Goal: Book appointment/travel/reservation

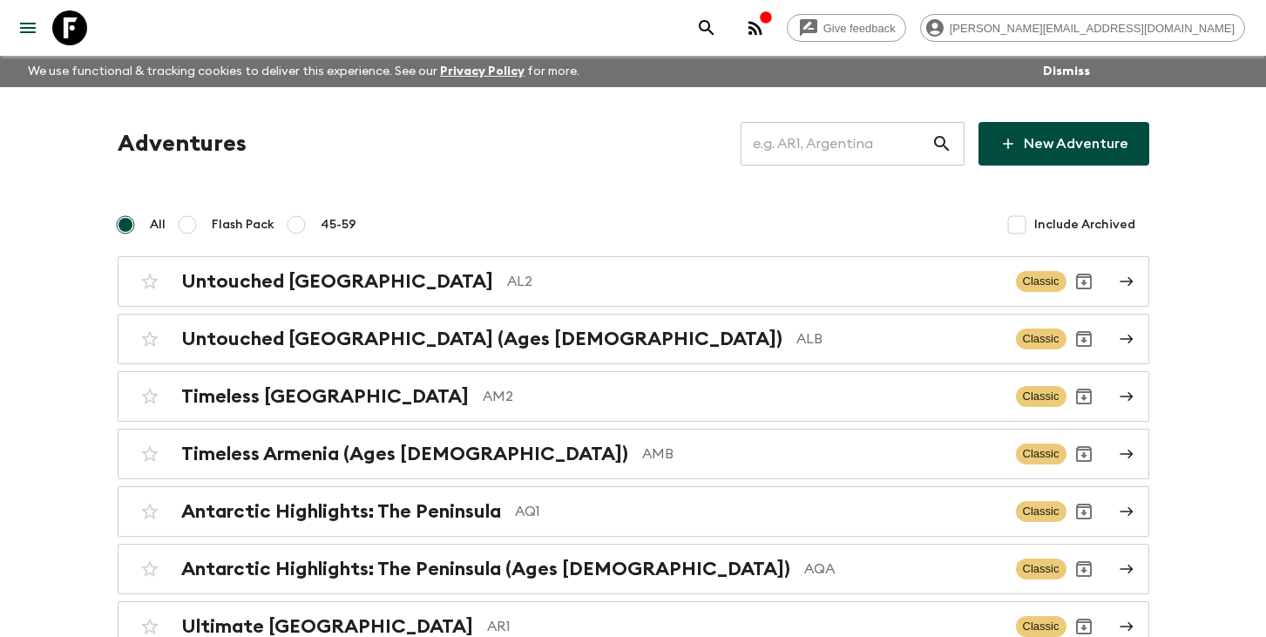
click at [850, 140] on input "text" at bounding box center [835, 143] width 191 height 49
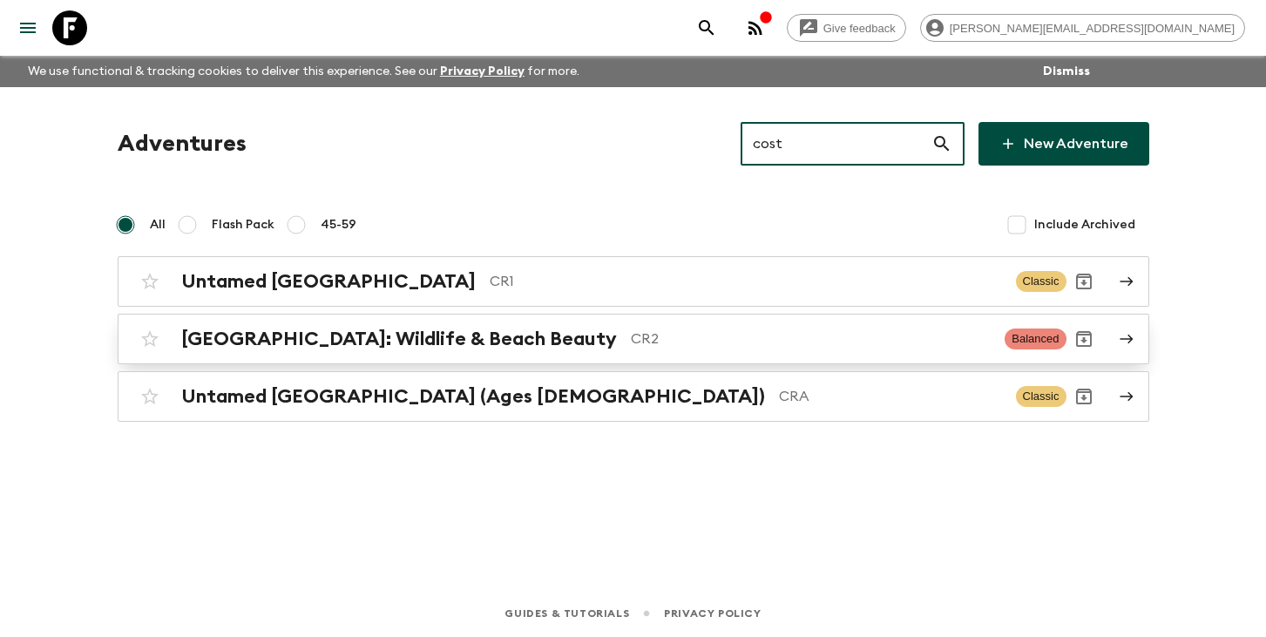
type input "cost"
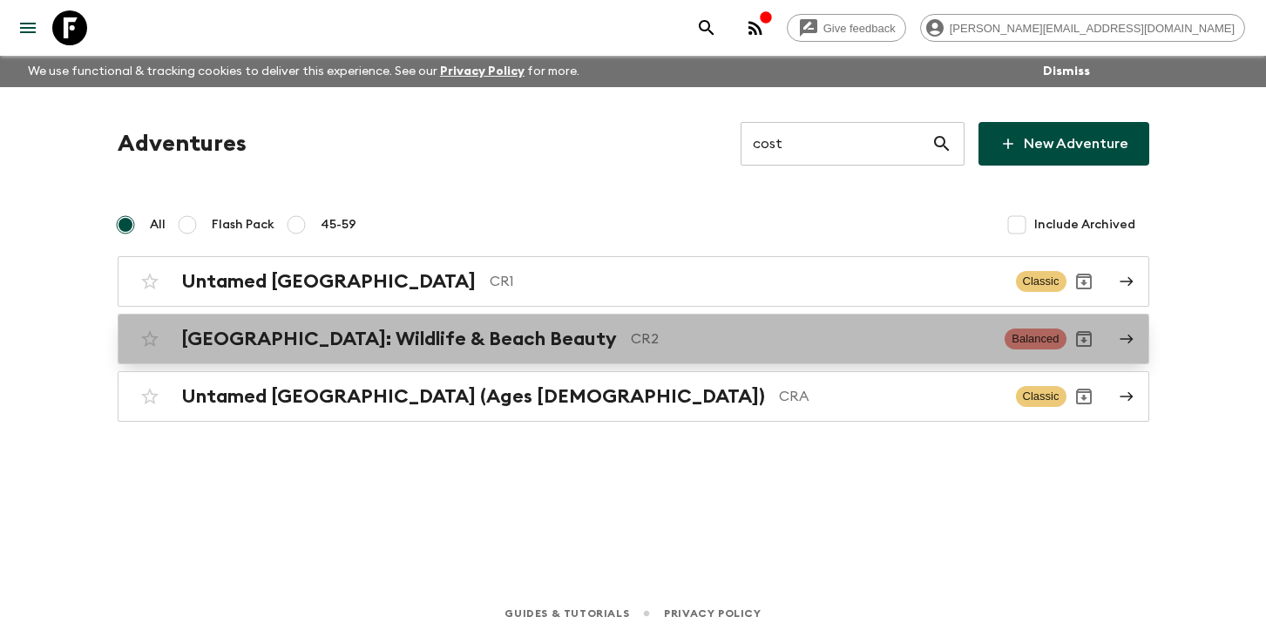
click at [631, 334] on p "CR2" at bounding box center [811, 338] width 361 height 21
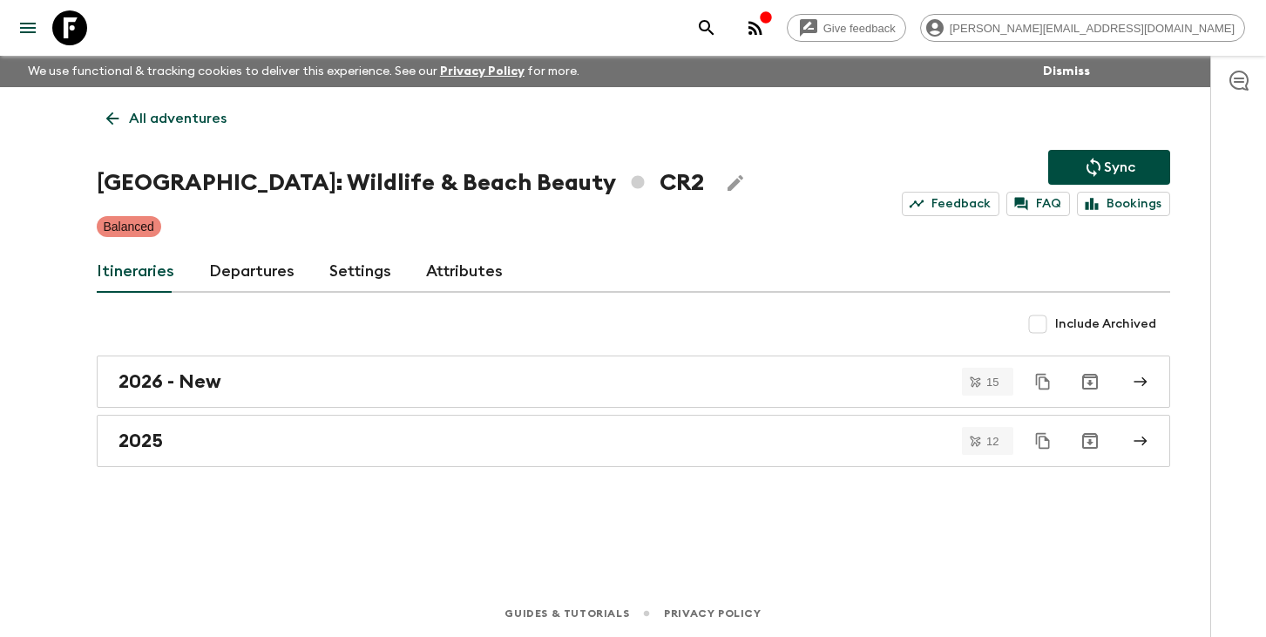
click at [254, 268] on link "Departures" at bounding box center [251, 272] width 85 height 42
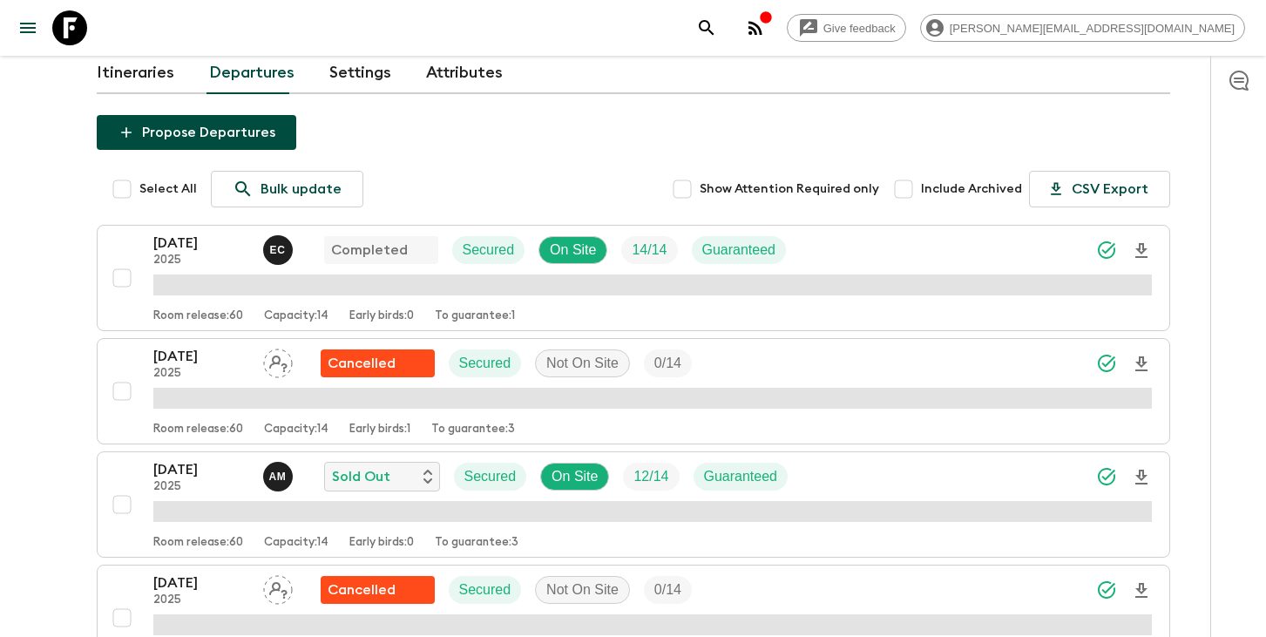
scroll to position [464, 0]
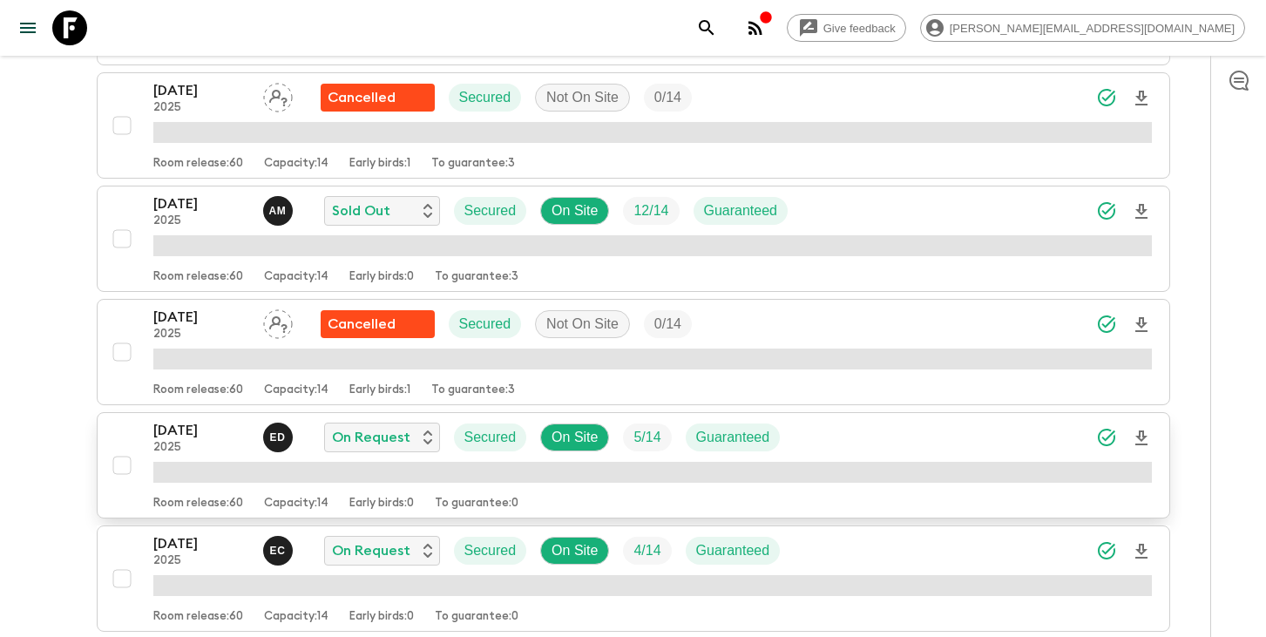
click at [203, 436] on p "[DATE]" at bounding box center [201, 430] width 96 height 21
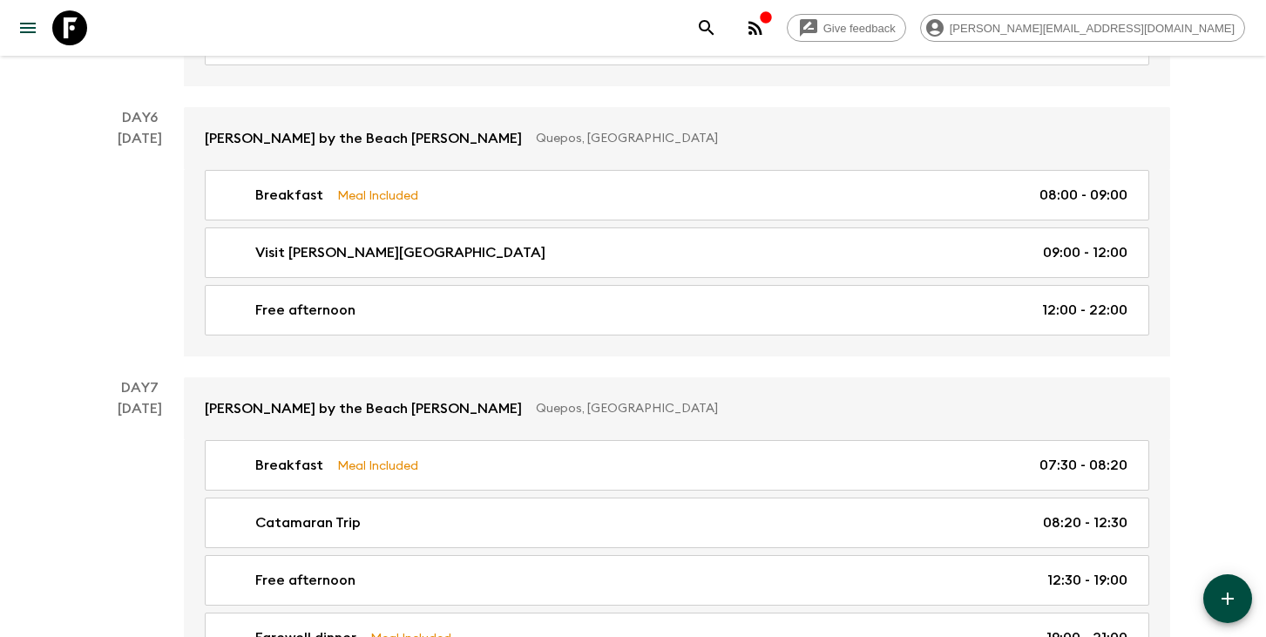
scroll to position [2830, 0]
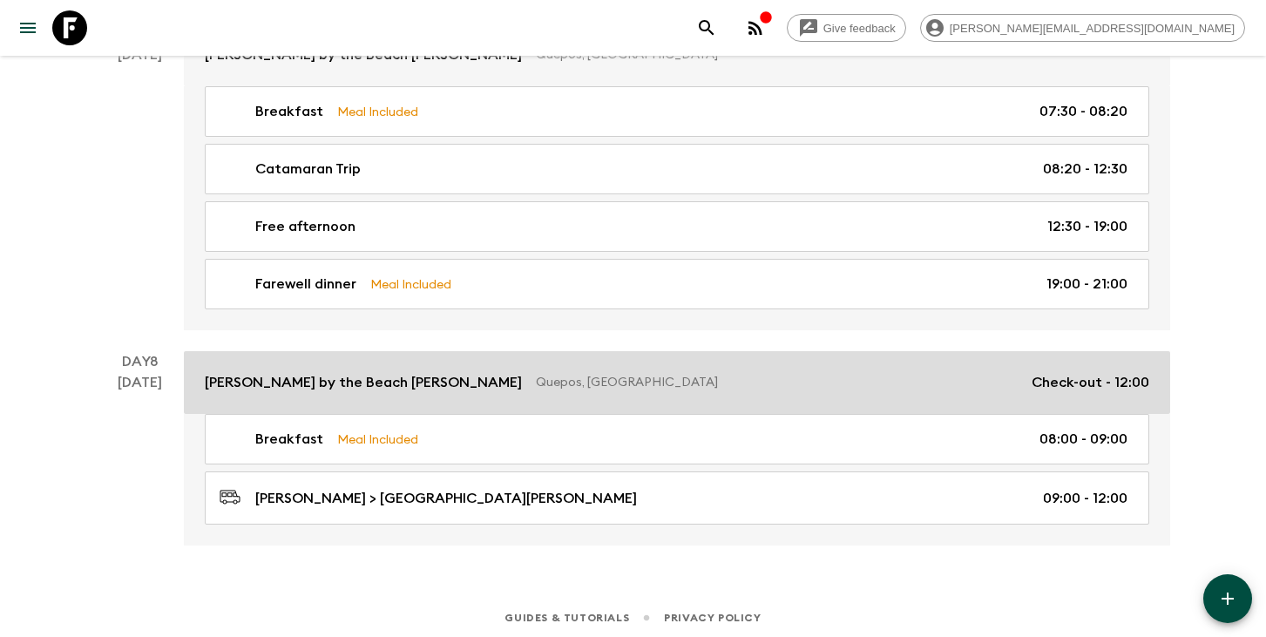
click at [536, 374] on p "Quepos, Costa Rica" at bounding box center [777, 382] width 482 height 17
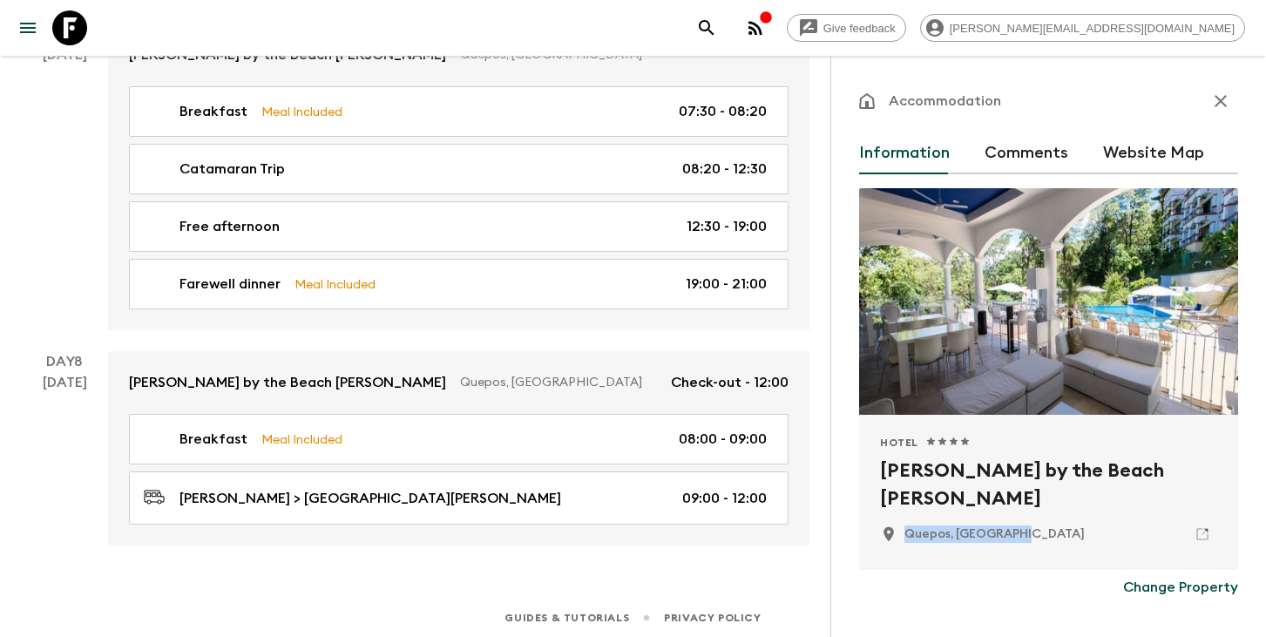
drag, startPoint x: 1017, startPoint y: 533, endPoint x: 890, endPoint y: 533, distance: 126.3
click at [890, 533] on div "Quepos, Costa Rica" at bounding box center [982, 533] width 205 height 17
copy p "Quepos, Costa Rica"
click at [717, 25] on icon "search adventures" at bounding box center [706, 27] width 21 height 21
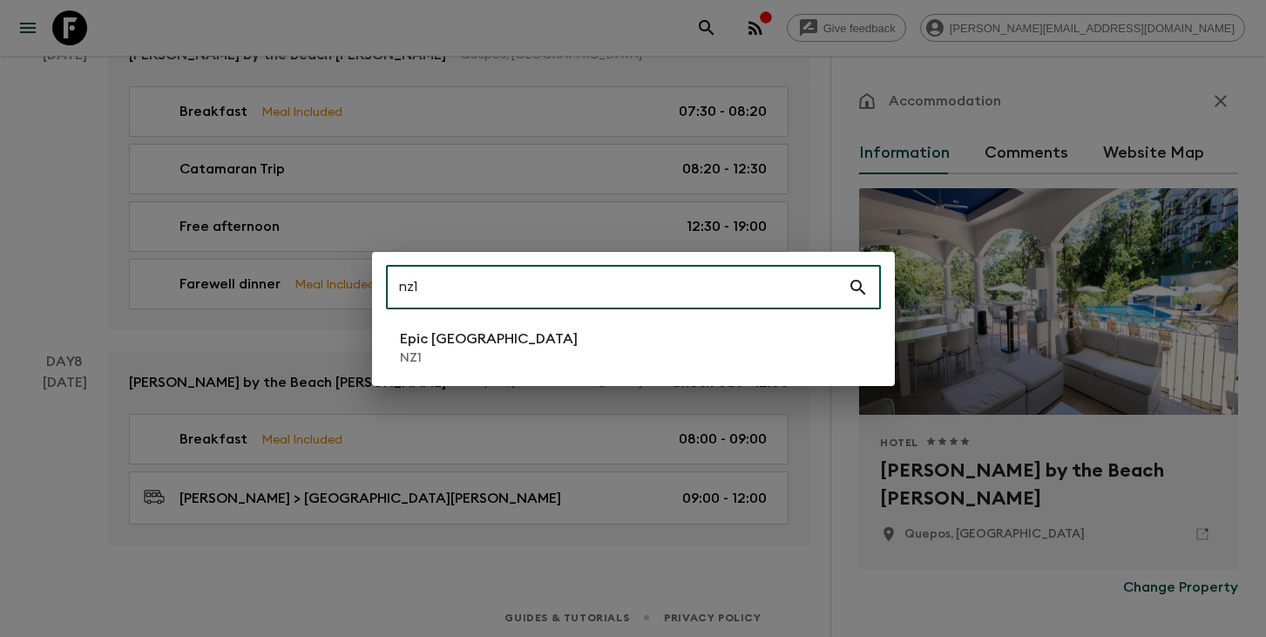
type input "nz1"
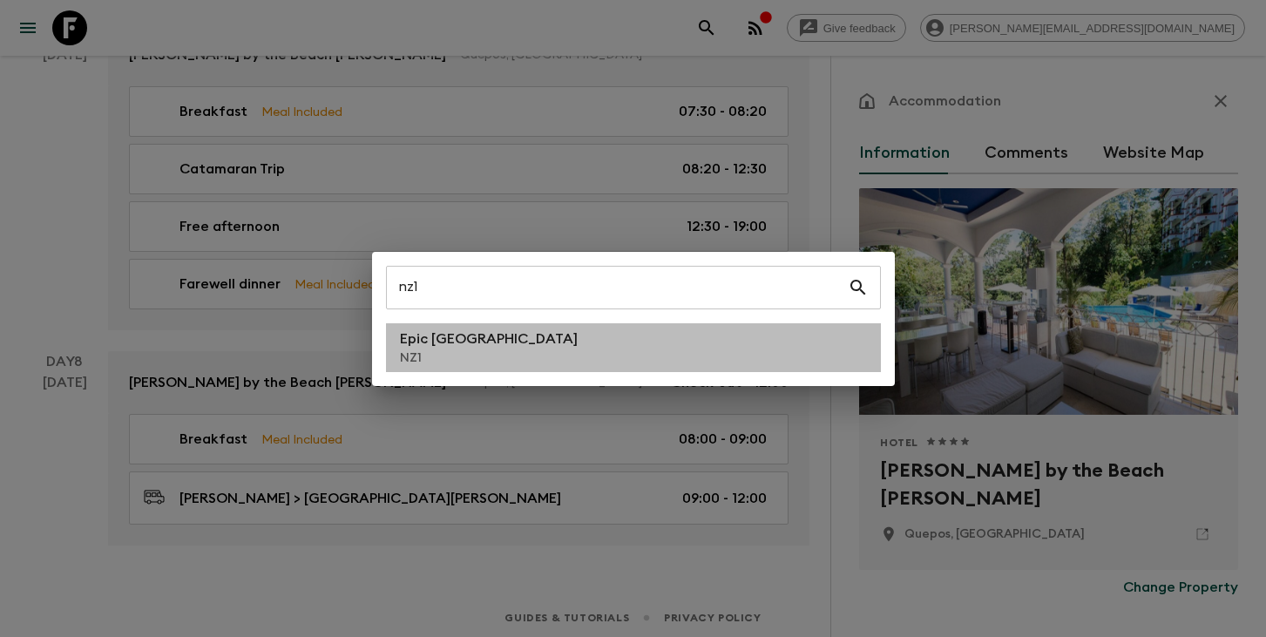
click at [448, 349] on p "NZ1" at bounding box center [489, 357] width 178 height 17
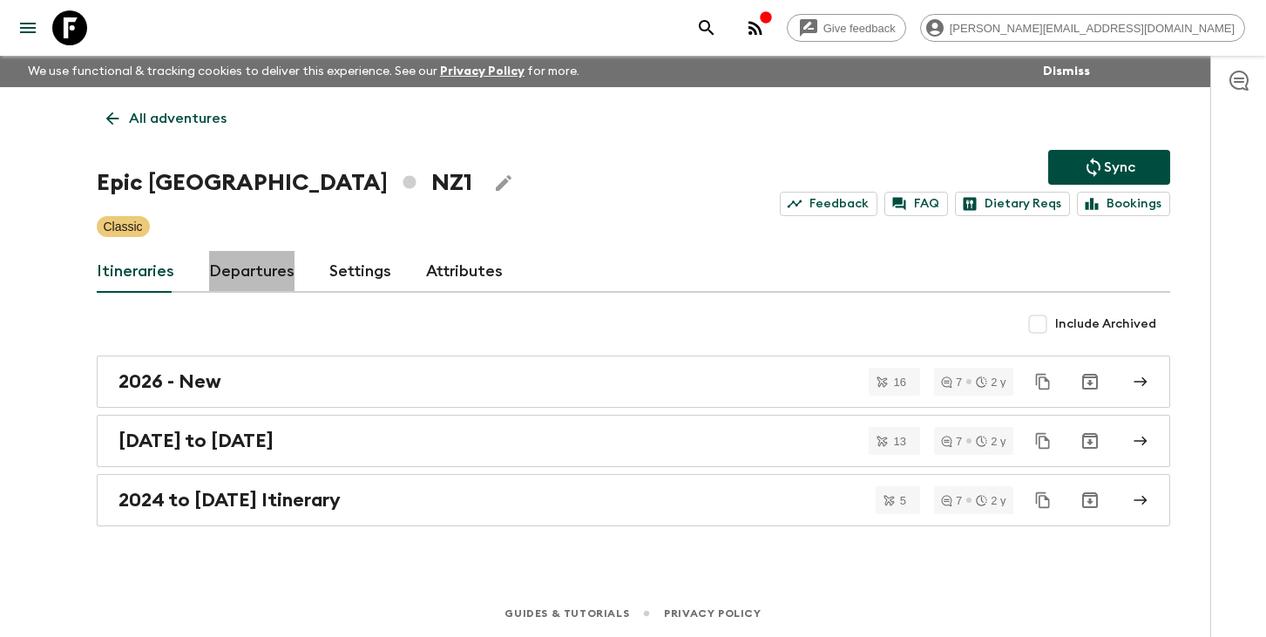
click at [246, 266] on link "Departures" at bounding box center [251, 272] width 85 height 42
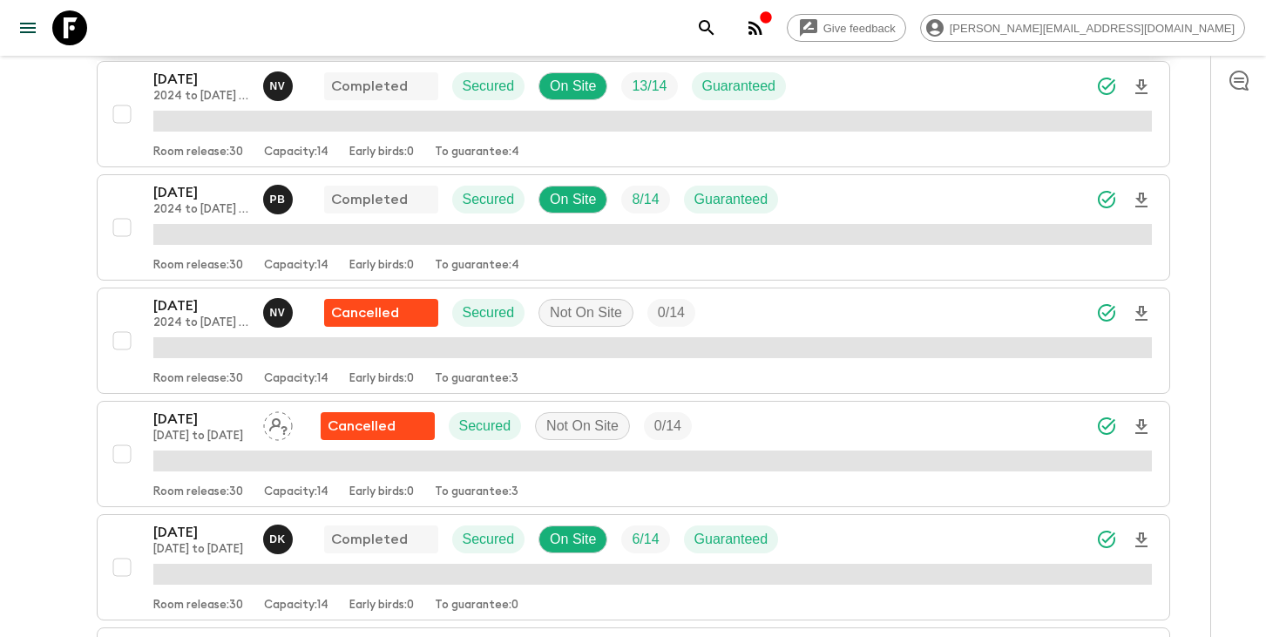
scroll to position [699, 0]
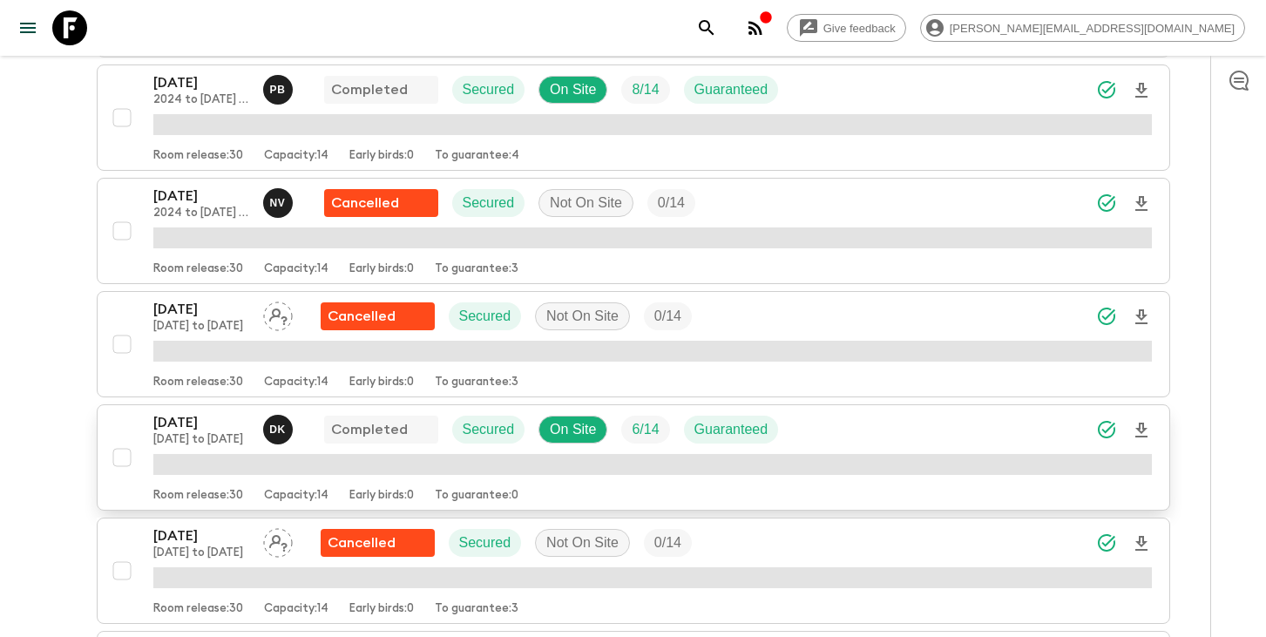
click at [192, 427] on p "[DATE]" at bounding box center [201, 422] width 96 height 21
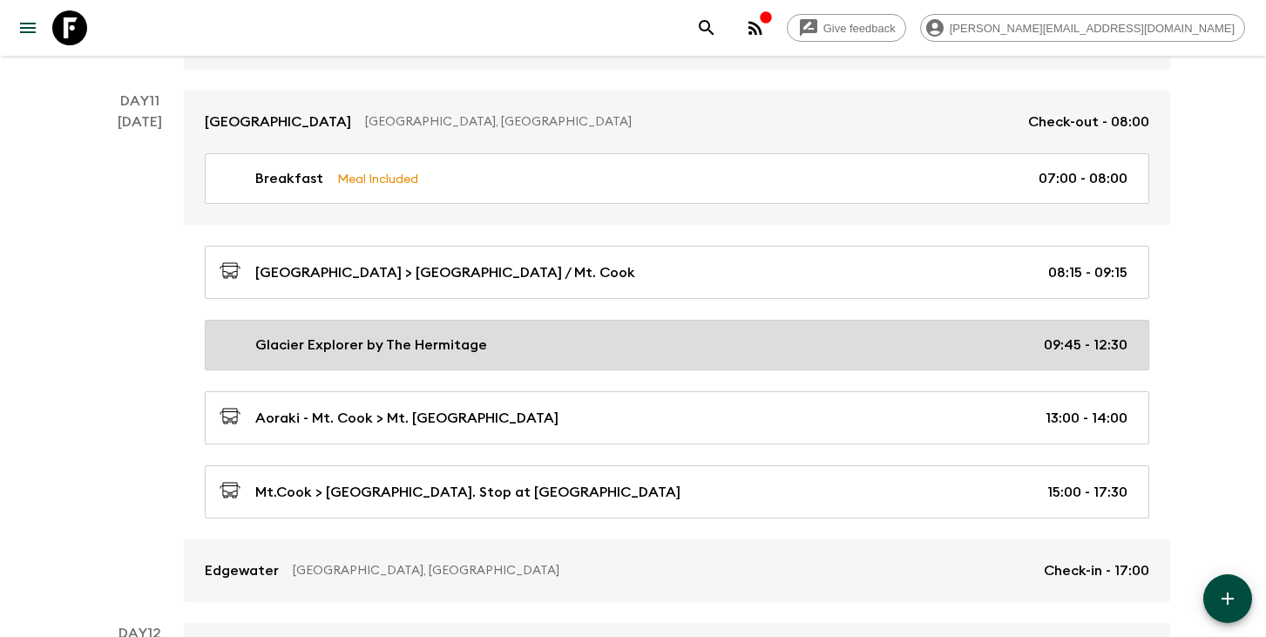
scroll to position [4577, 0]
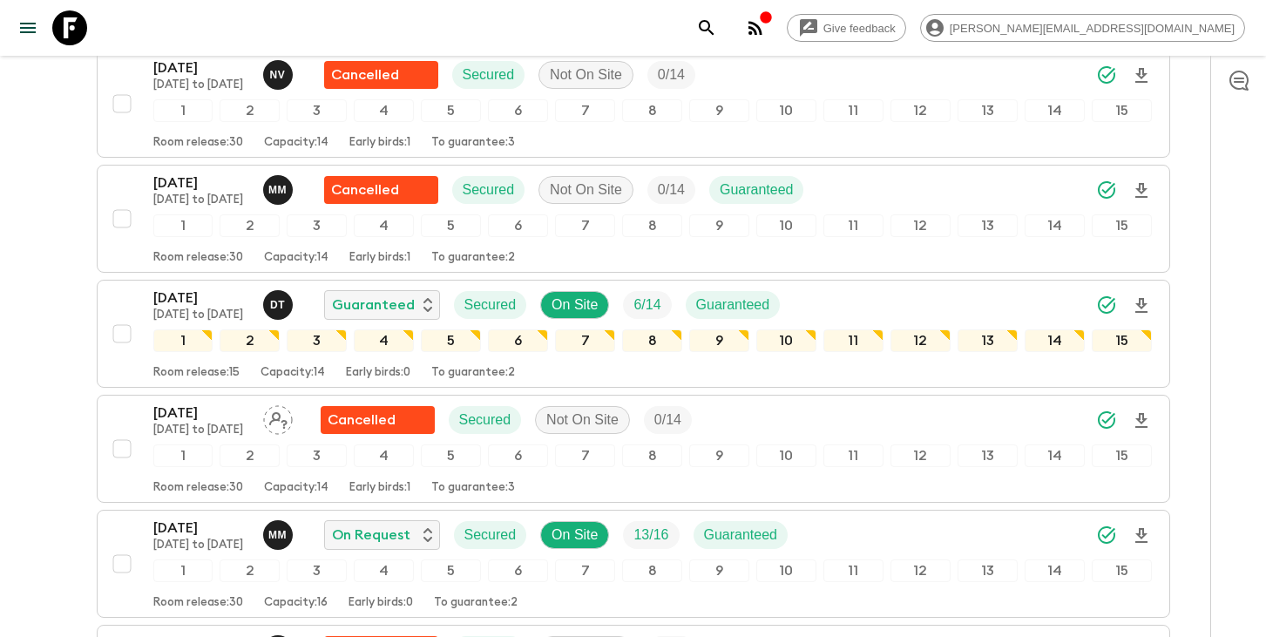
scroll to position [1284, 0]
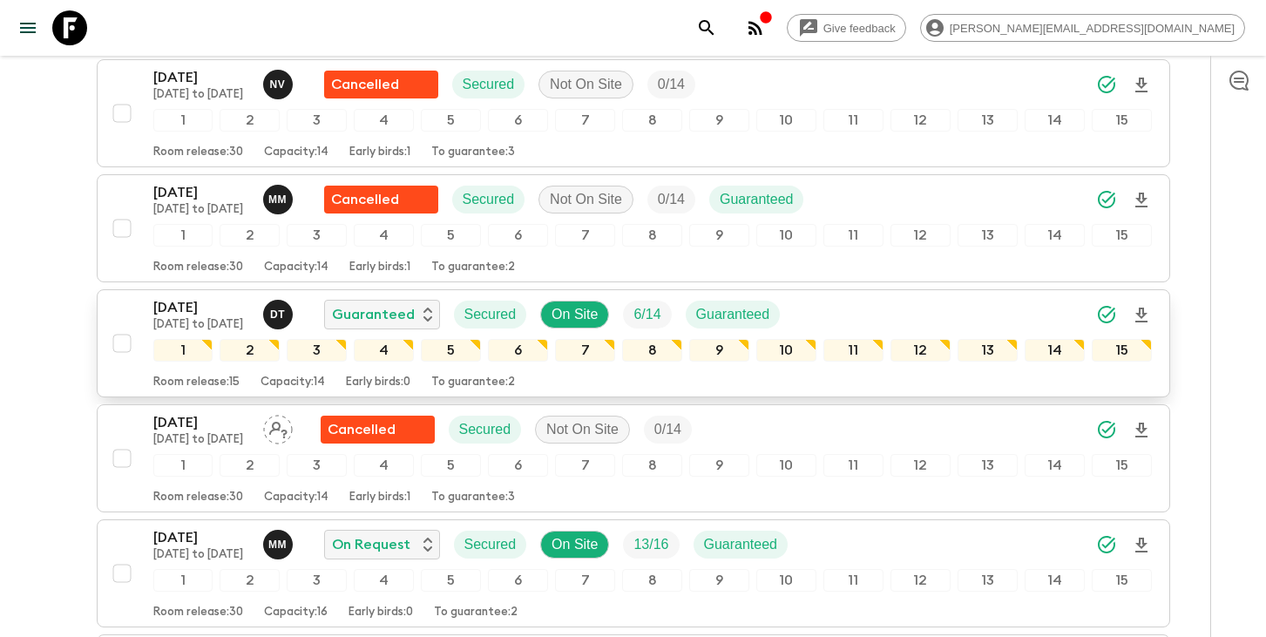
click at [200, 318] on p "[DATE] to [DATE]" at bounding box center [201, 325] width 96 height 14
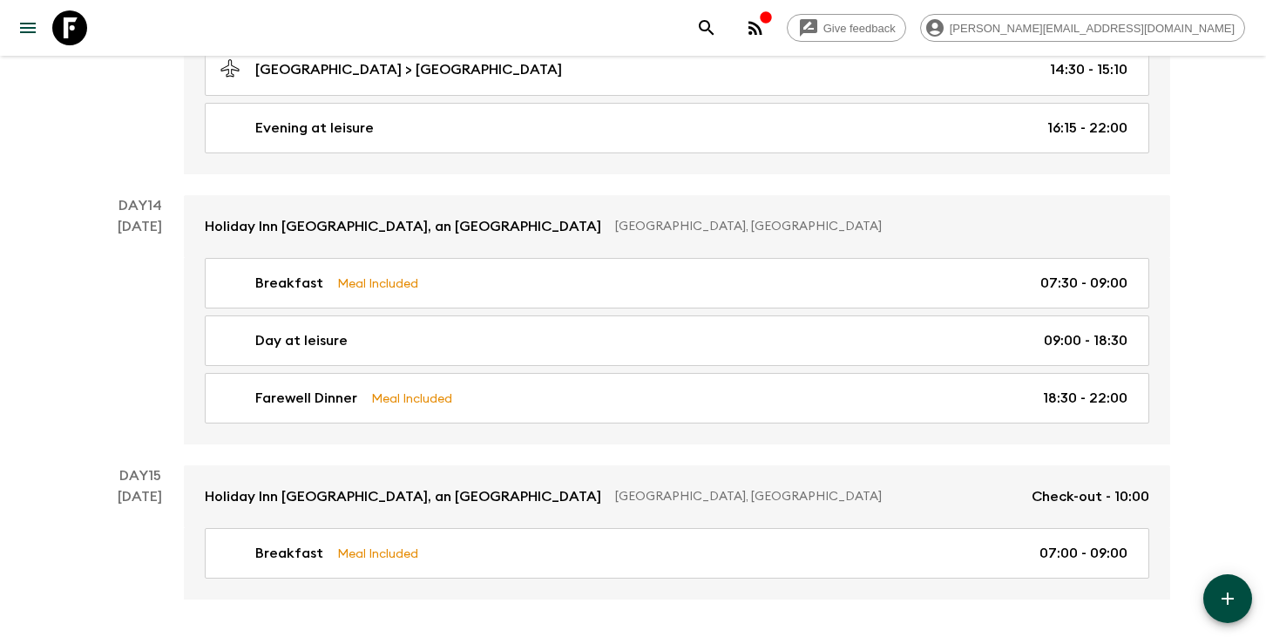
scroll to position [5903, 0]
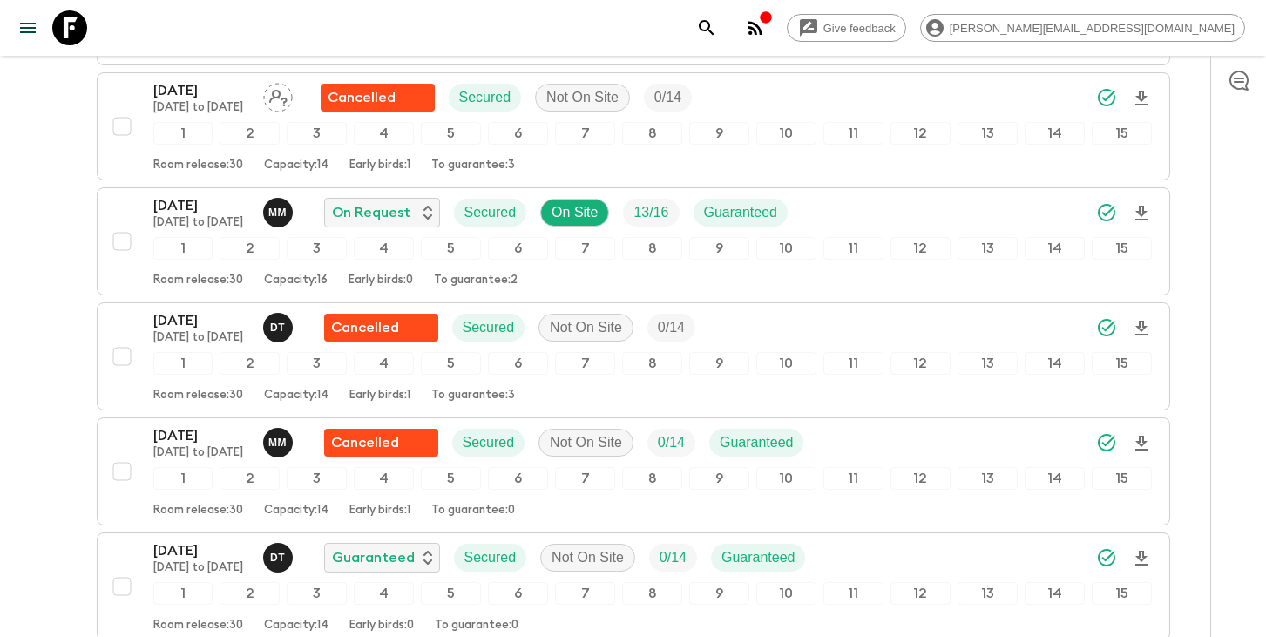
scroll to position [1618, 0]
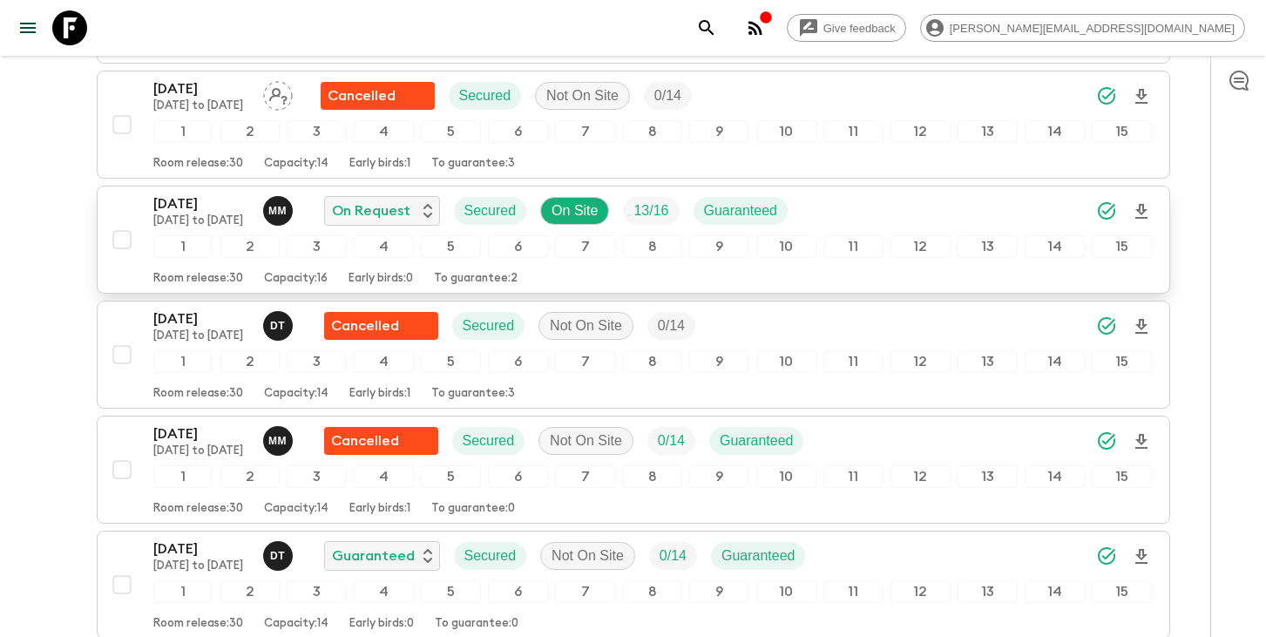
click at [188, 214] on p "[DATE] to [DATE]" at bounding box center [201, 221] width 96 height 14
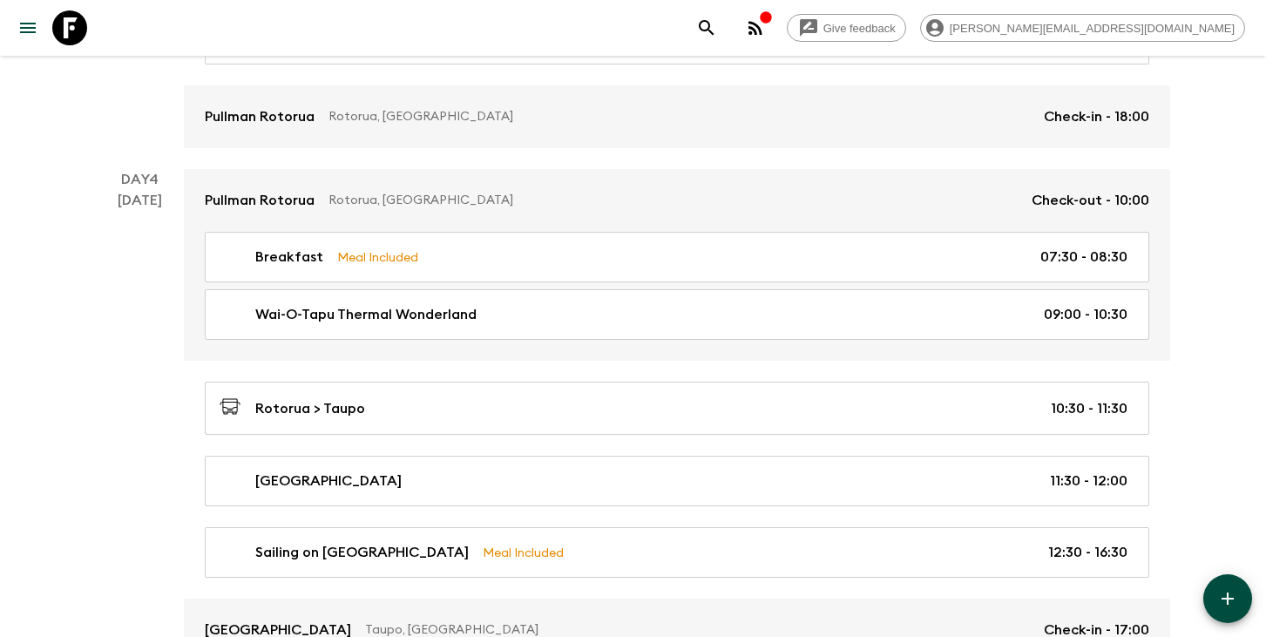
scroll to position [1255, 0]
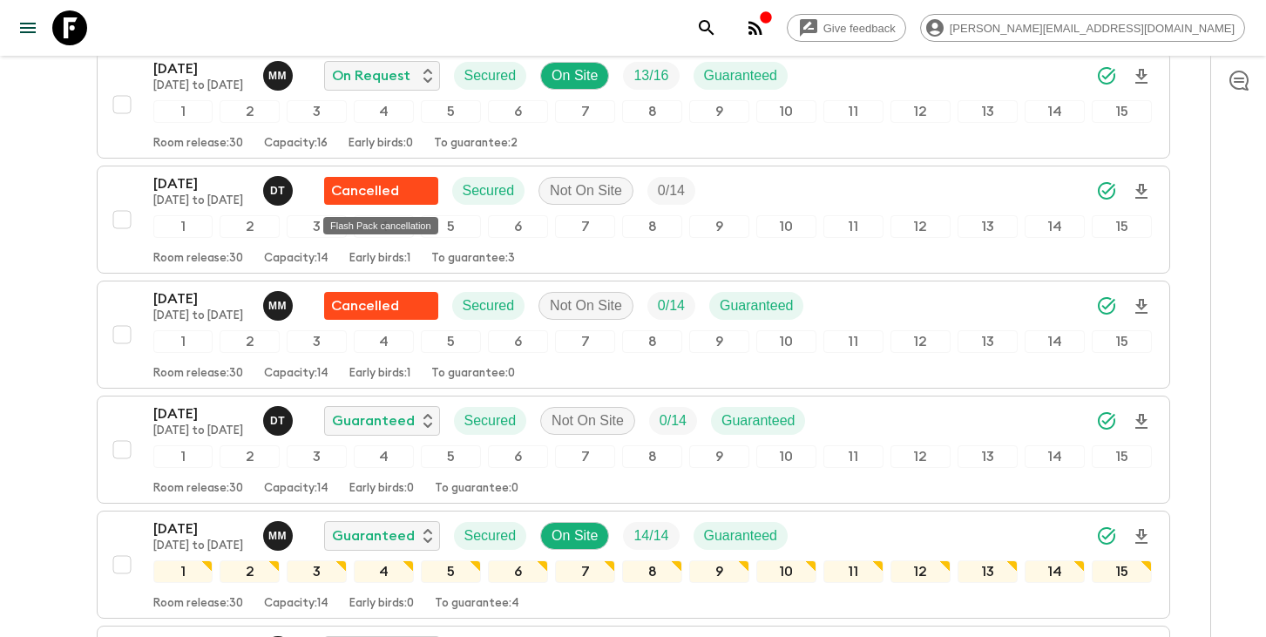
scroll to position [1757, 0]
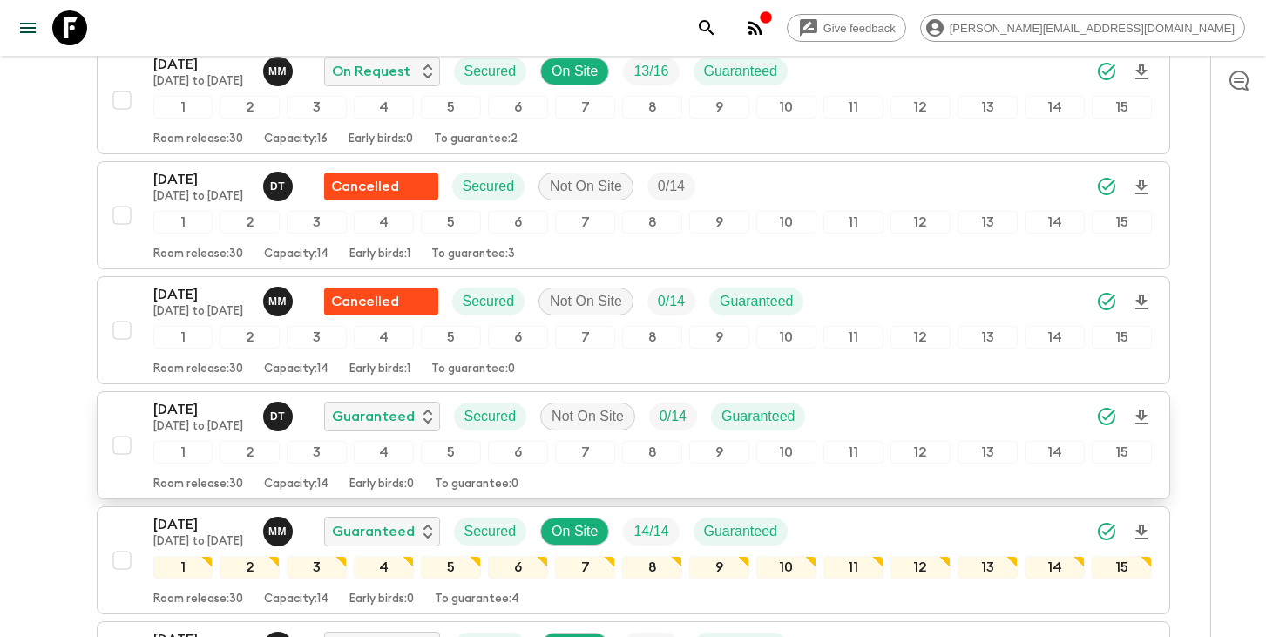
click at [201, 407] on p "[DATE]" at bounding box center [201, 409] width 96 height 21
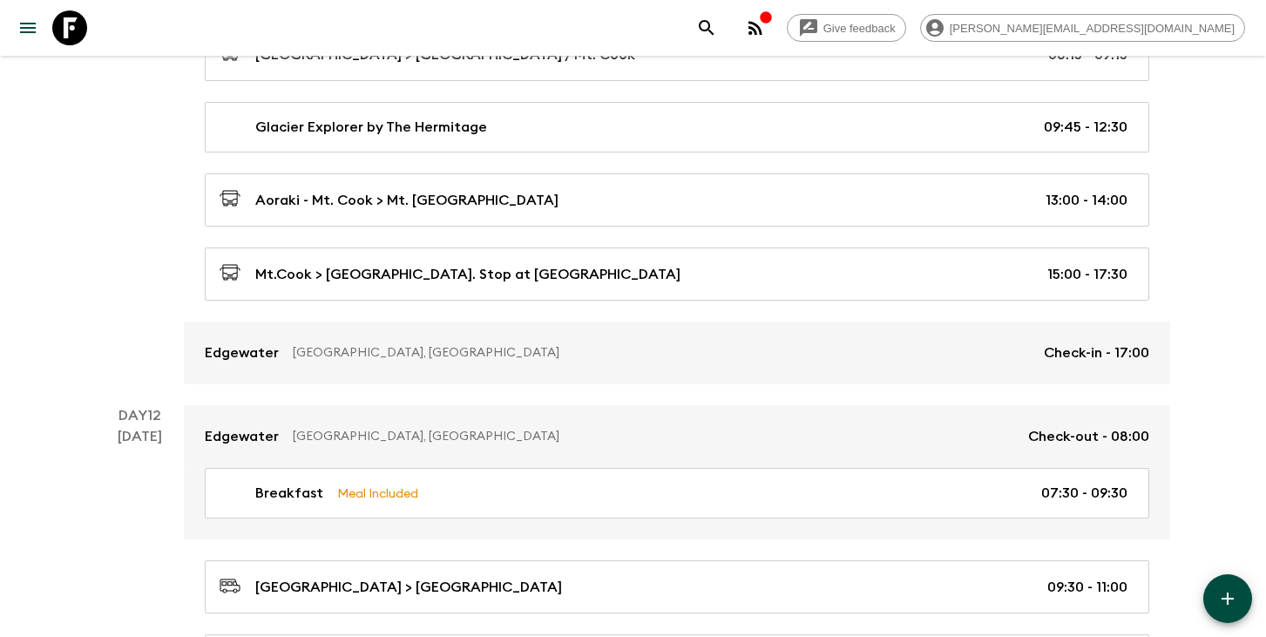
scroll to position [4798, 0]
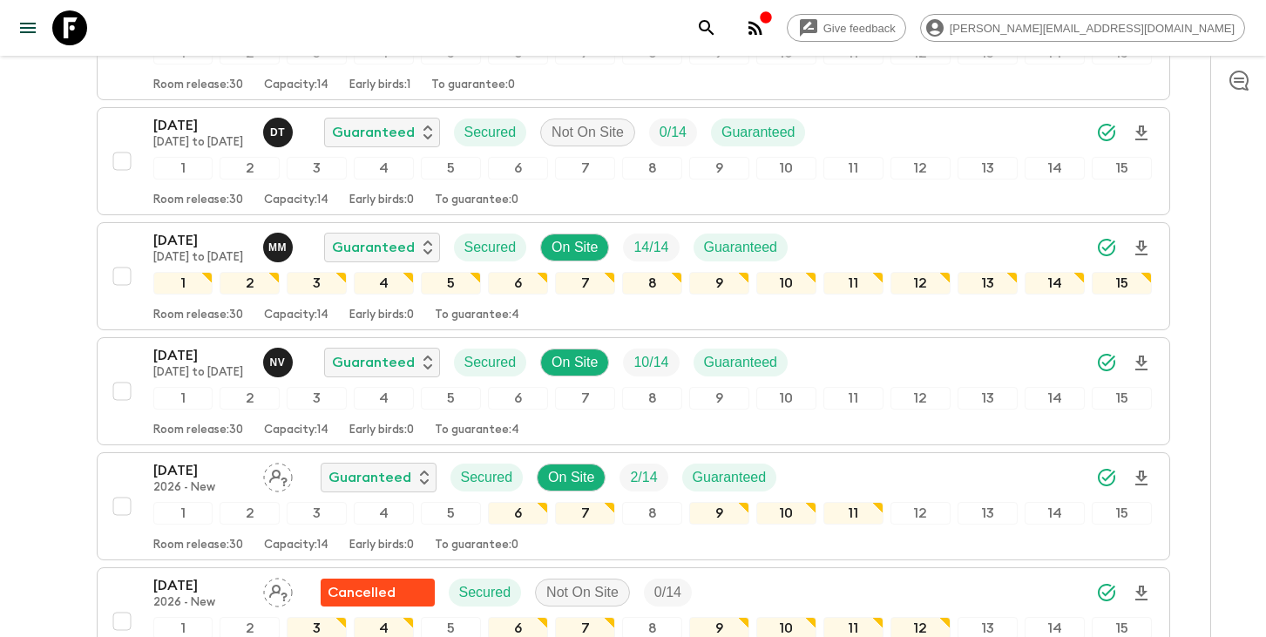
scroll to position [2046, 0]
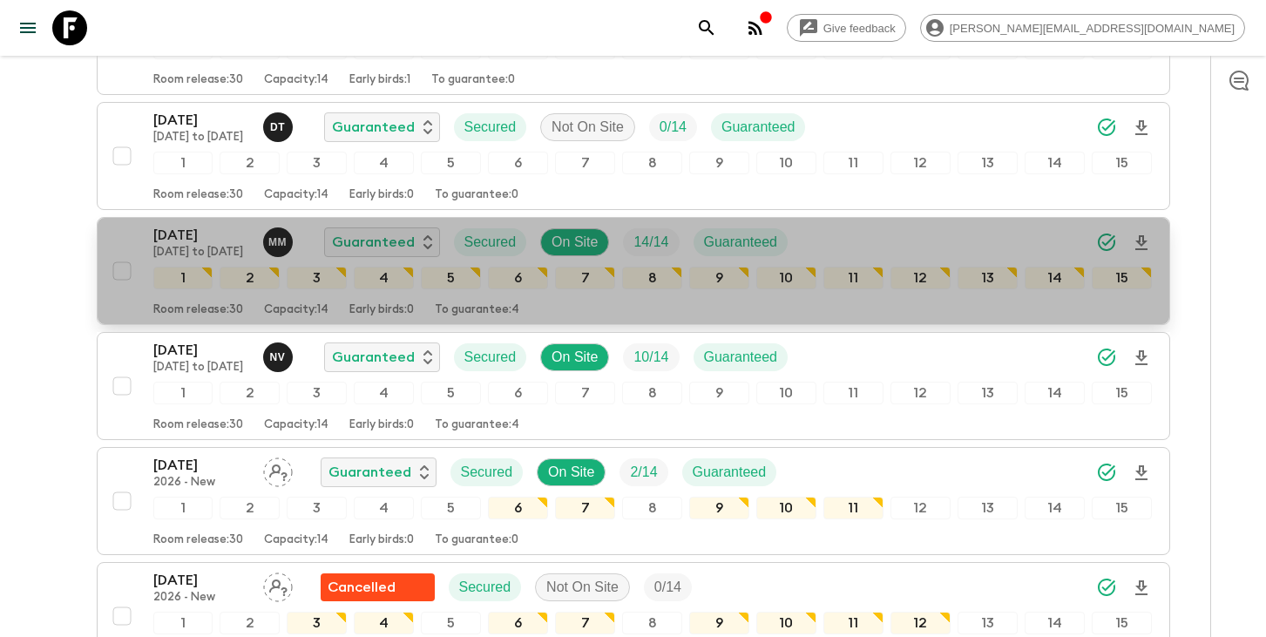
click at [192, 236] on p "[DATE]" at bounding box center [201, 235] width 96 height 21
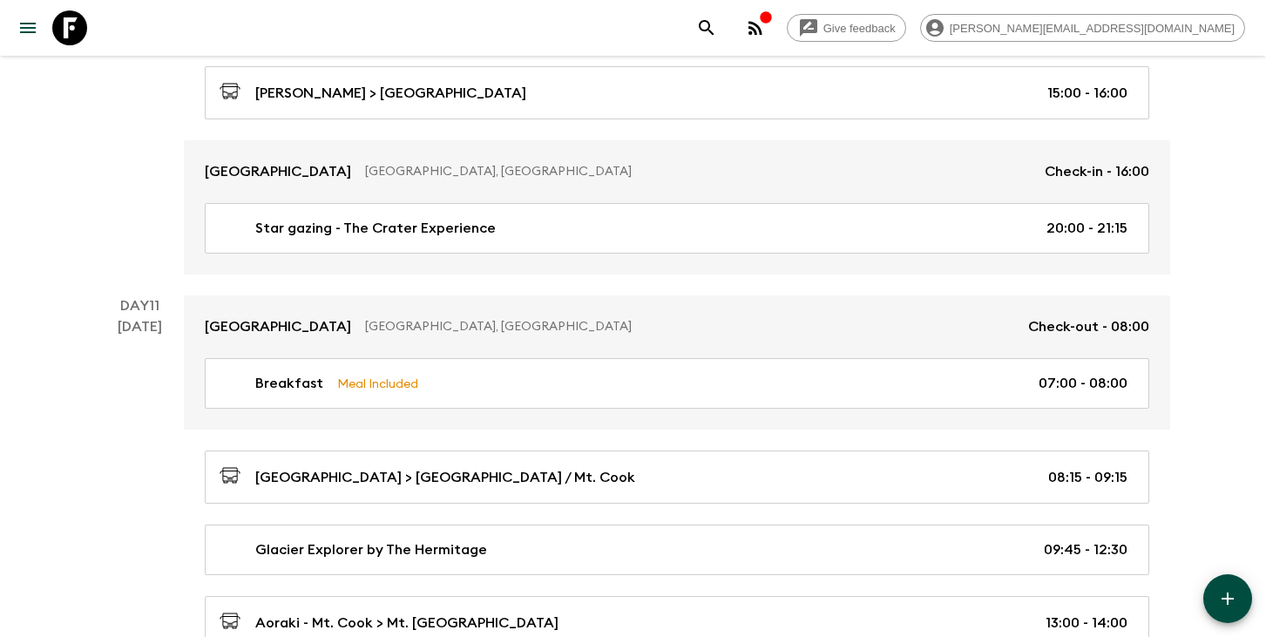
scroll to position [4691, 0]
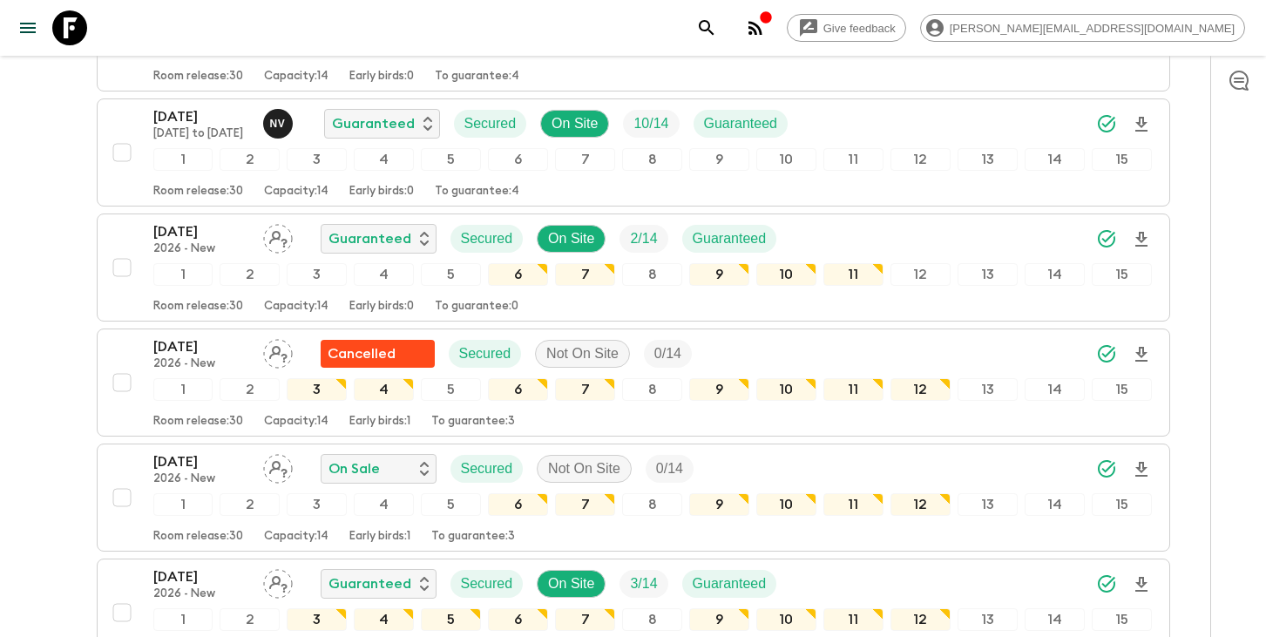
scroll to position [2258, 0]
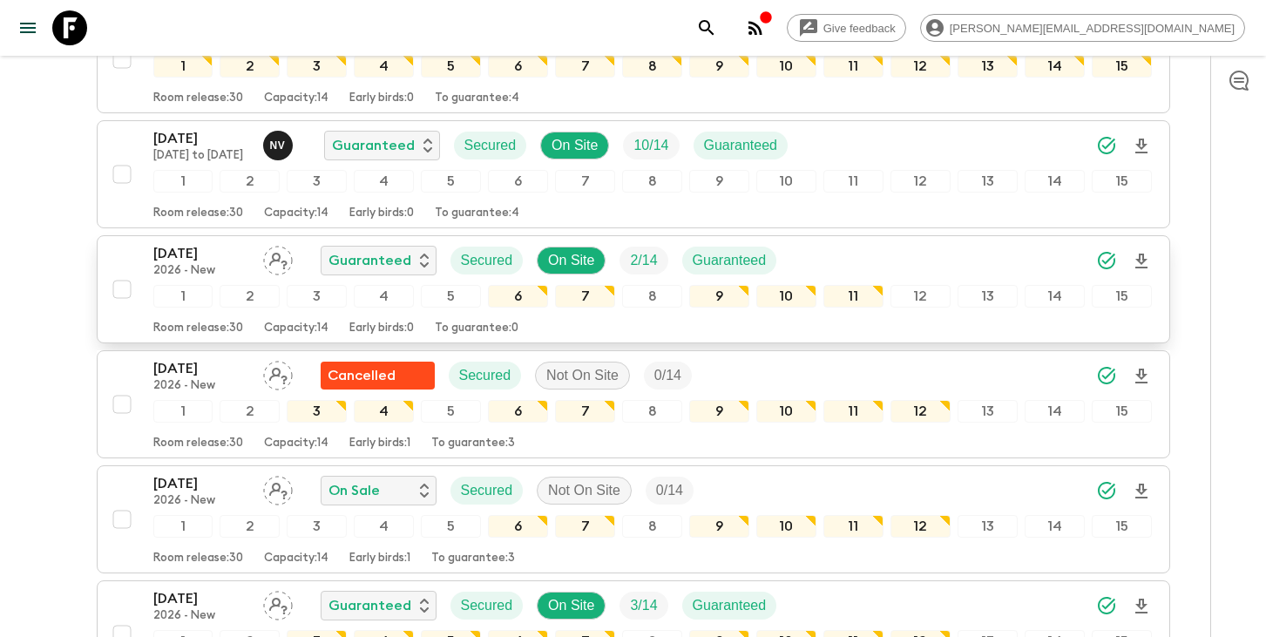
click at [193, 263] on p "[DATE]" at bounding box center [201, 253] width 96 height 21
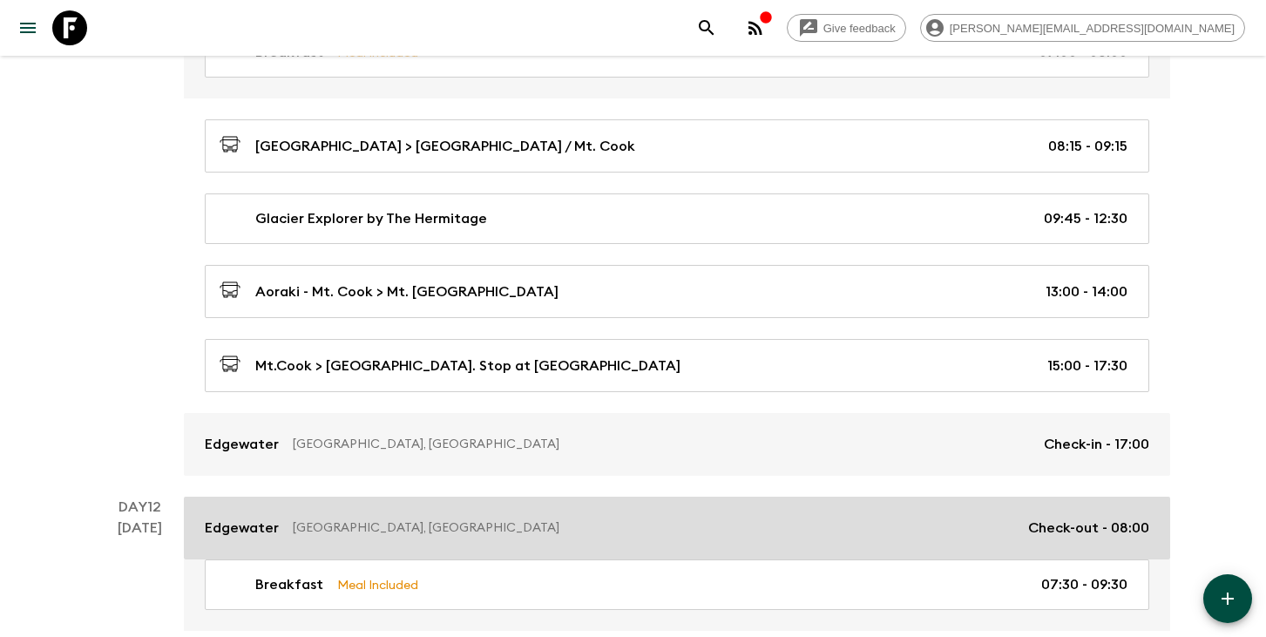
scroll to position [4706, 0]
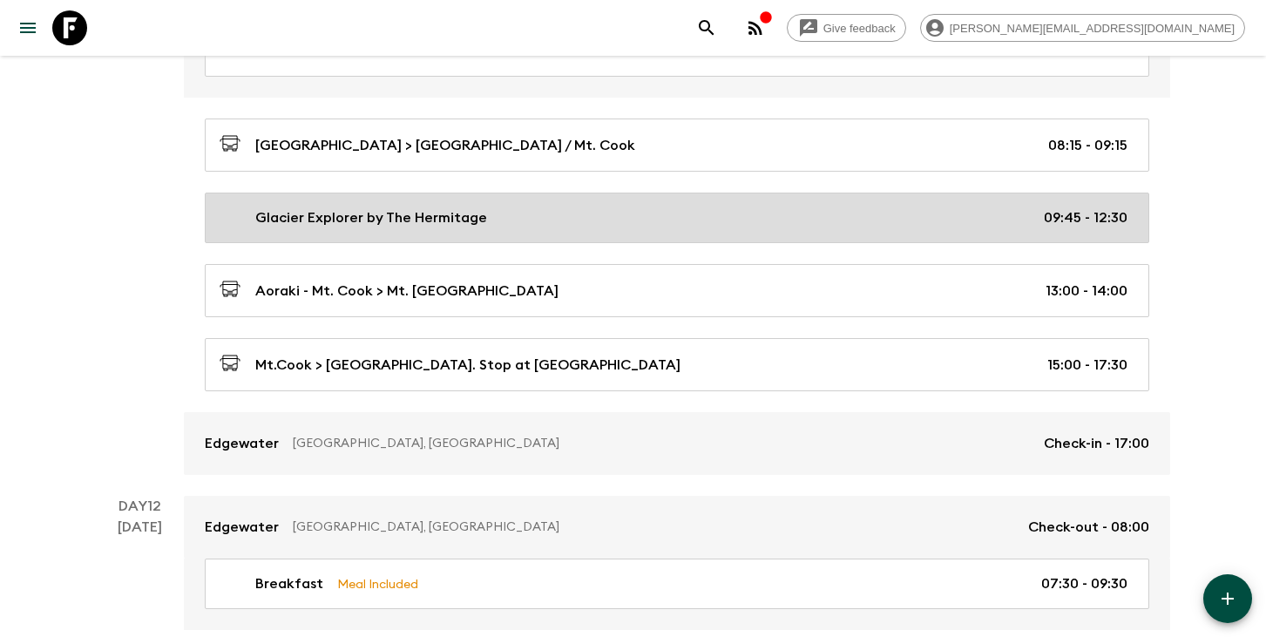
click at [599, 212] on div "Glacier Explorer by The Hermitage 09:45 - 12:30" at bounding box center [674, 217] width 908 height 21
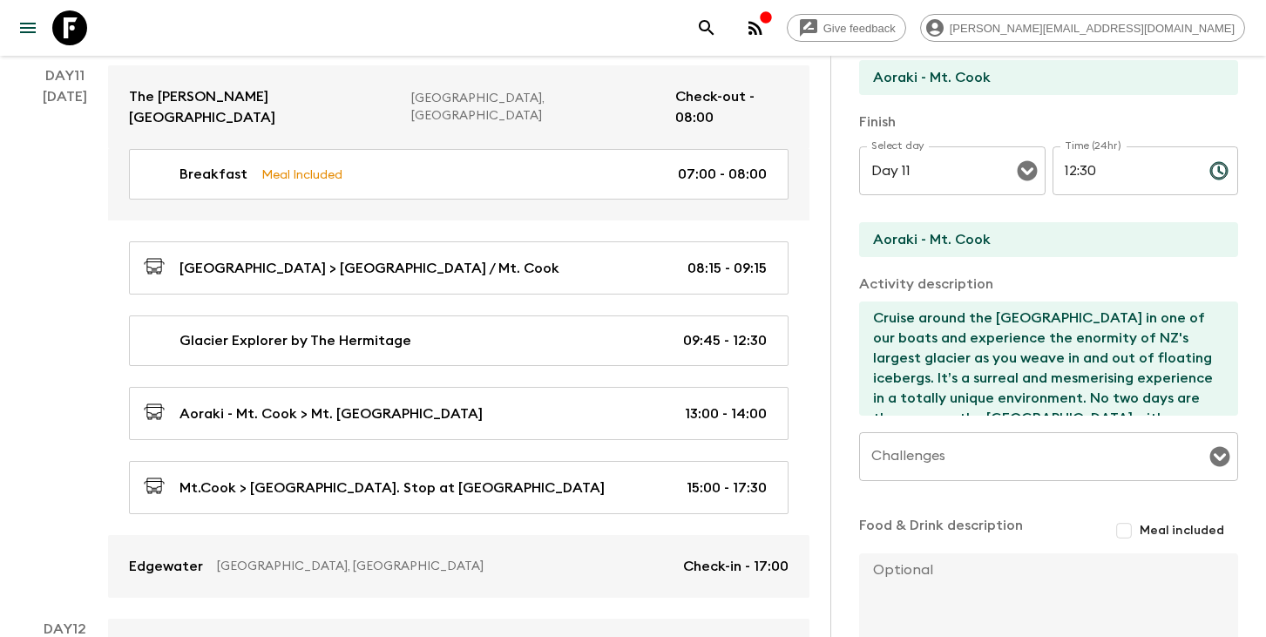
scroll to position [363, 0]
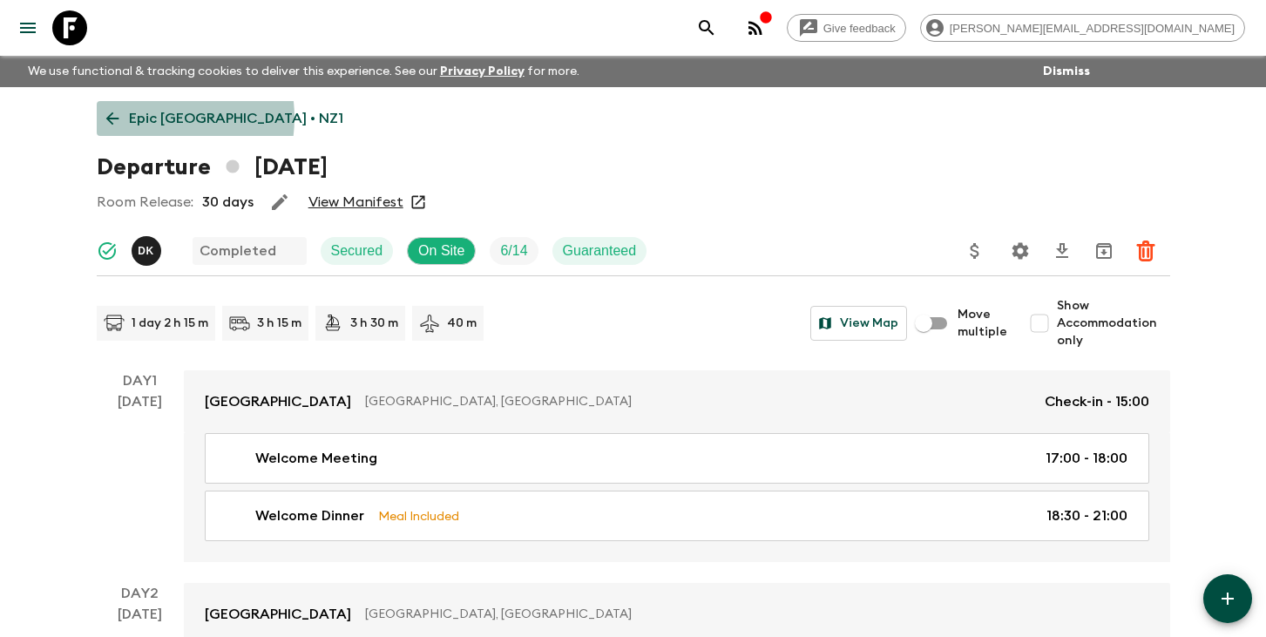
click at [141, 118] on p "Epic [GEOGRAPHIC_DATA] • NZ1" at bounding box center [236, 118] width 214 height 21
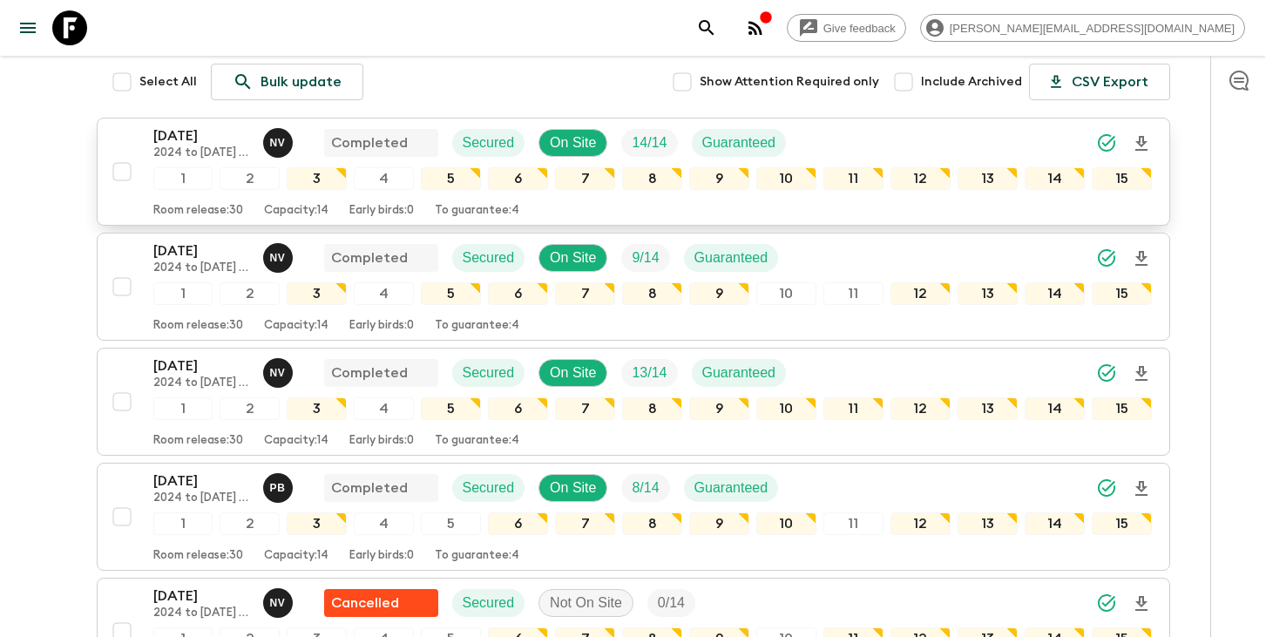
scroll to position [495, 0]
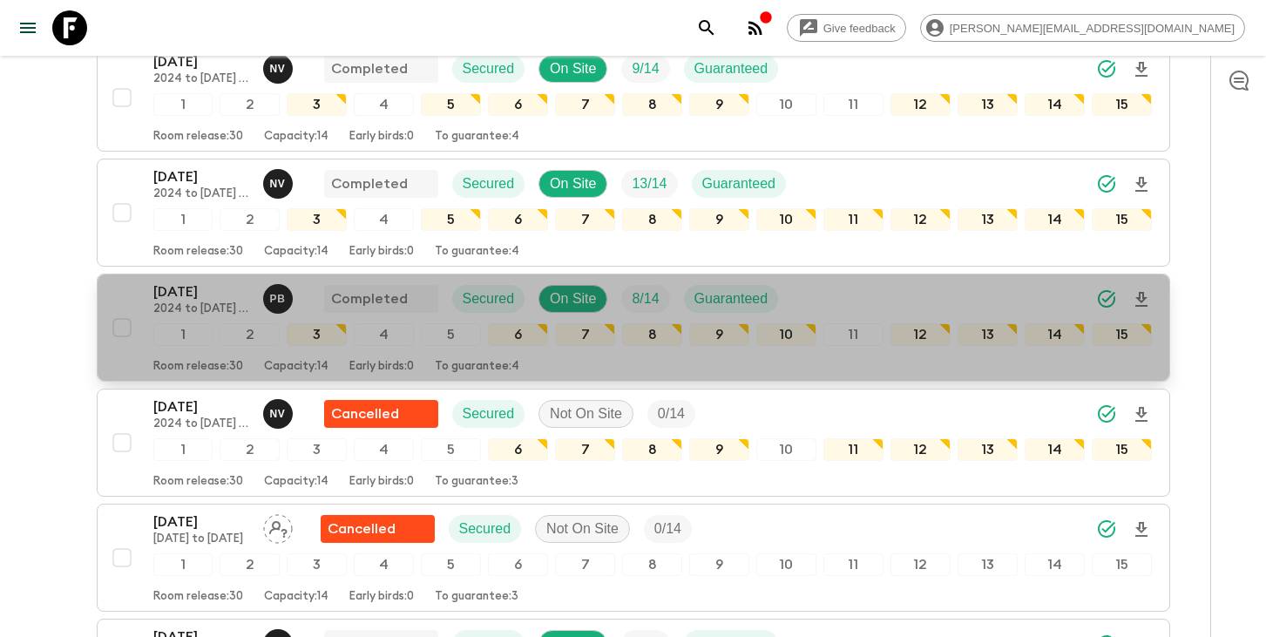
click at [867, 294] on div "[DATE] 2024 to [DATE] Itinerary P B Completed Secured On Site 8 / 14 Guaranteed" at bounding box center [652, 298] width 998 height 35
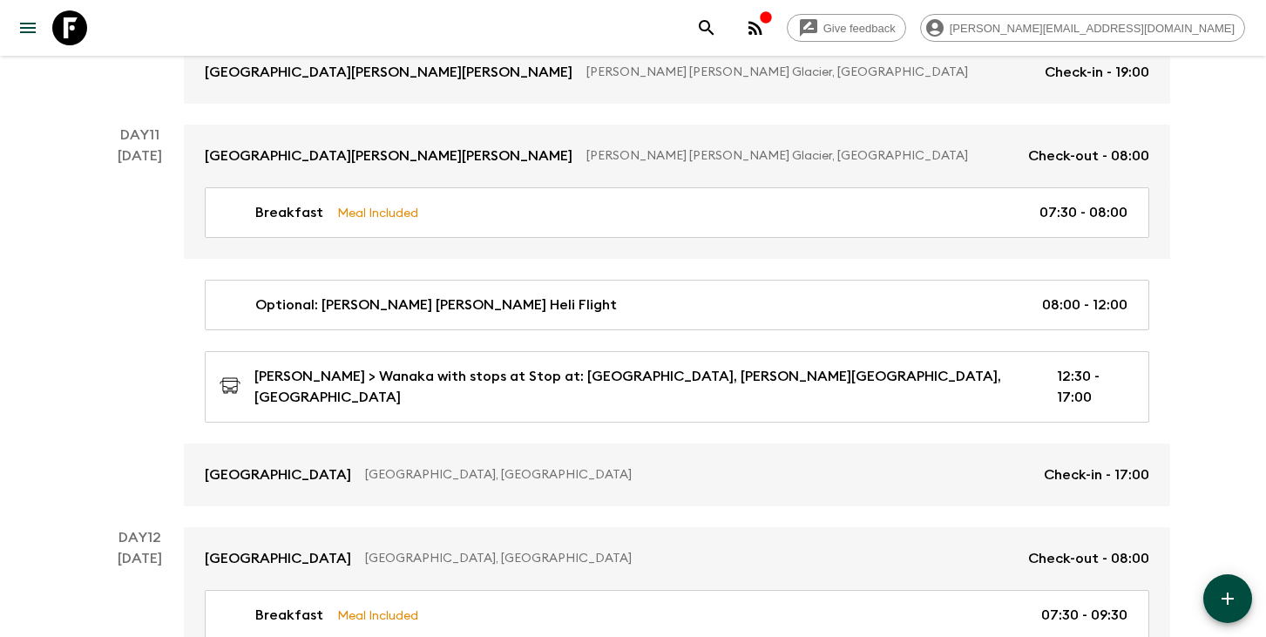
scroll to position [4438, 0]
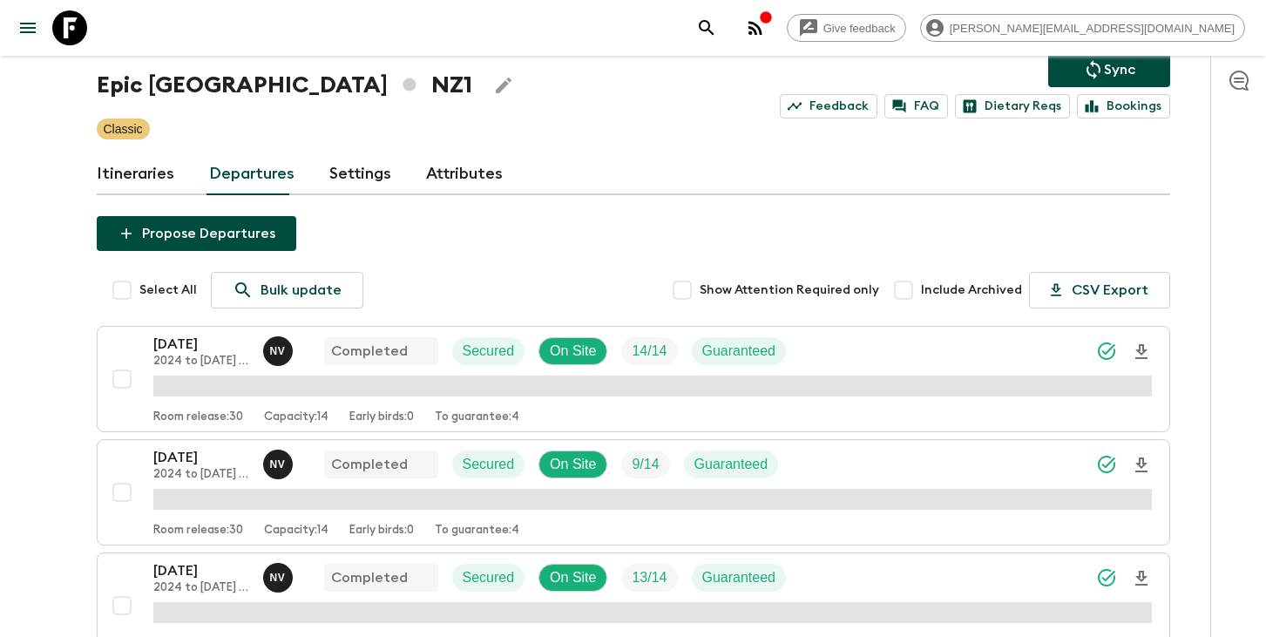
scroll to position [98, 0]
